Goal: Transaction & Acquisition: Obtain resource

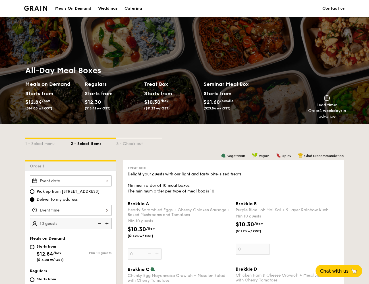
click at [129, 6] on div "Catering" at bounding box center [133, 8] width 18 height 17
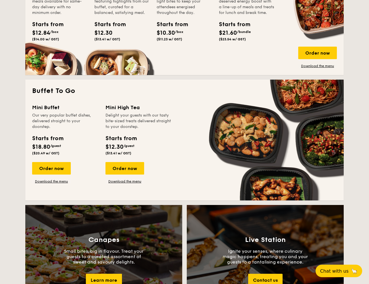
scroll to position [483, 0]
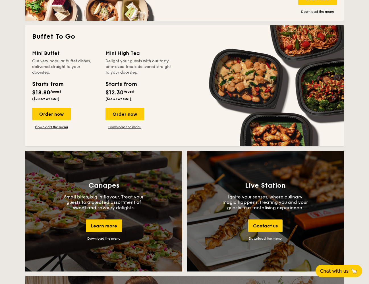
click at [129, 51] on div "Mini High Tea" at bounding box center [138, 53] width 67 height 8
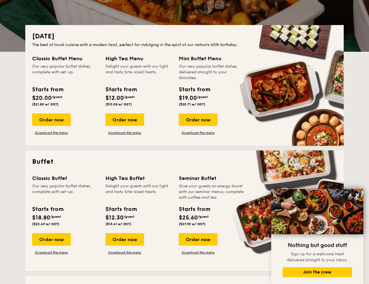
scroll to position [114, 0]
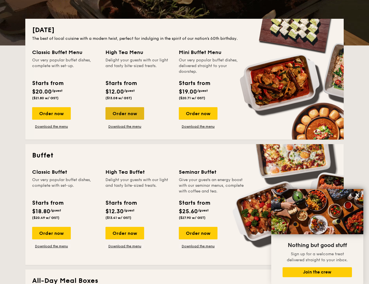
click at [125, 114] on div "Order now" at bounding box center [124, 113] width 39 height 13
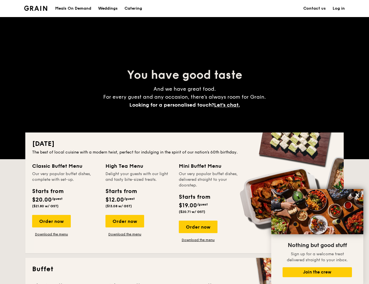
scroll to position [114, 0]
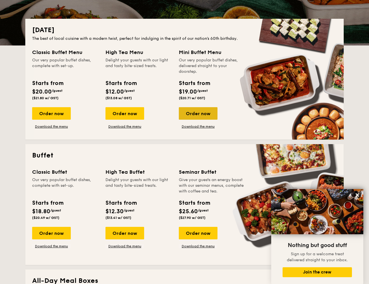
click at [201, 114] on div "Order now" at bounding box center [198, 113] width 39 height 13
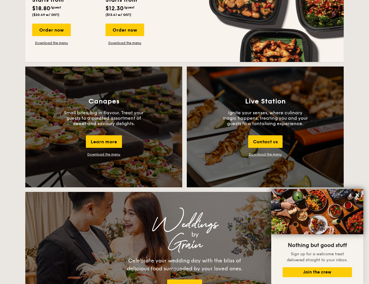
scroll to position [568, 0]
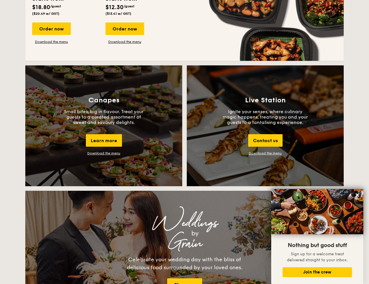
click at [107, 153] on div "Download the menu" at bounding box center [103, 153] width 33 height 4
